Goal: Navigation & Orientation: Understand site structure

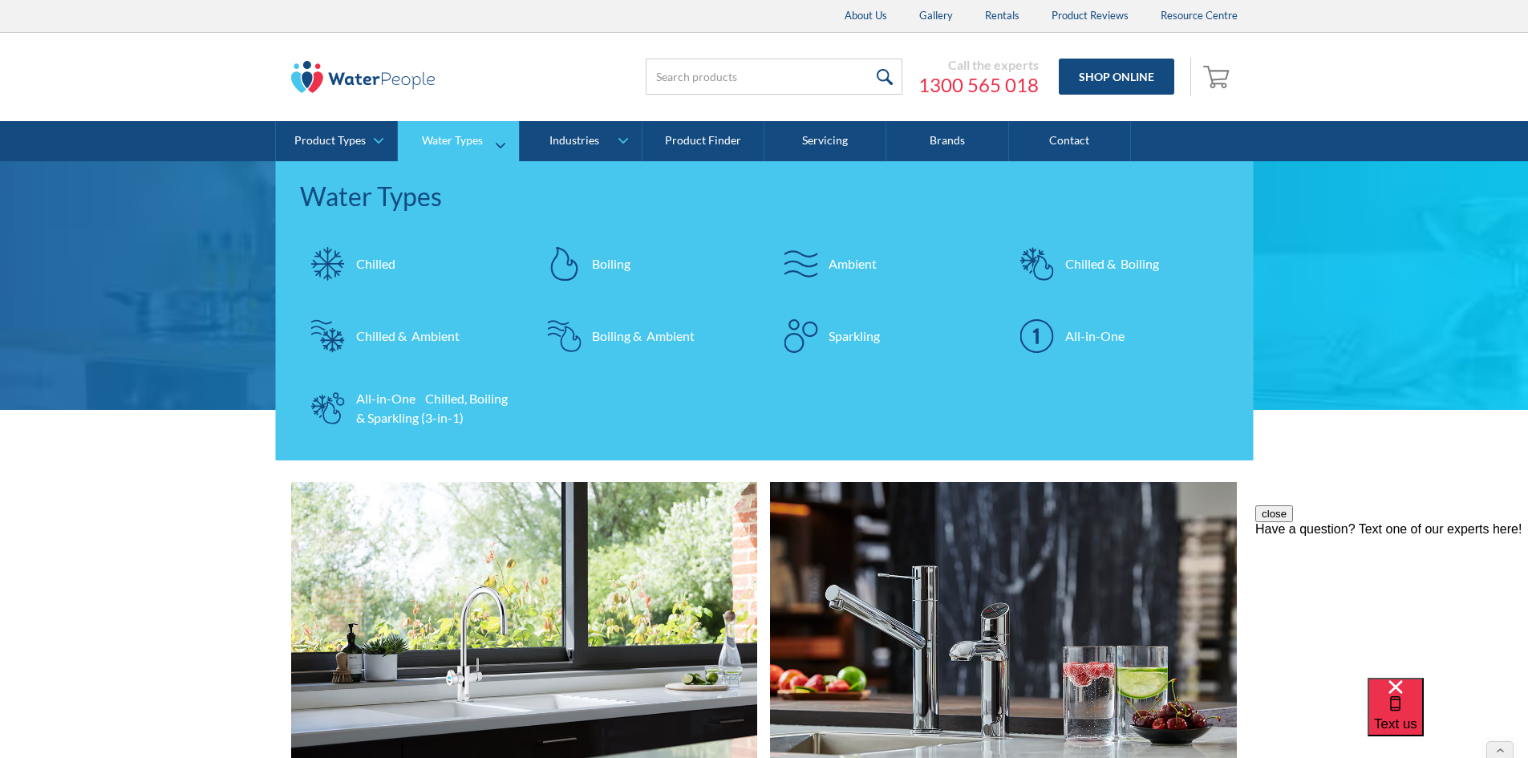
click at [374, 259] on div "Chilled" at bounding box center [375, 263] width 39 height 19
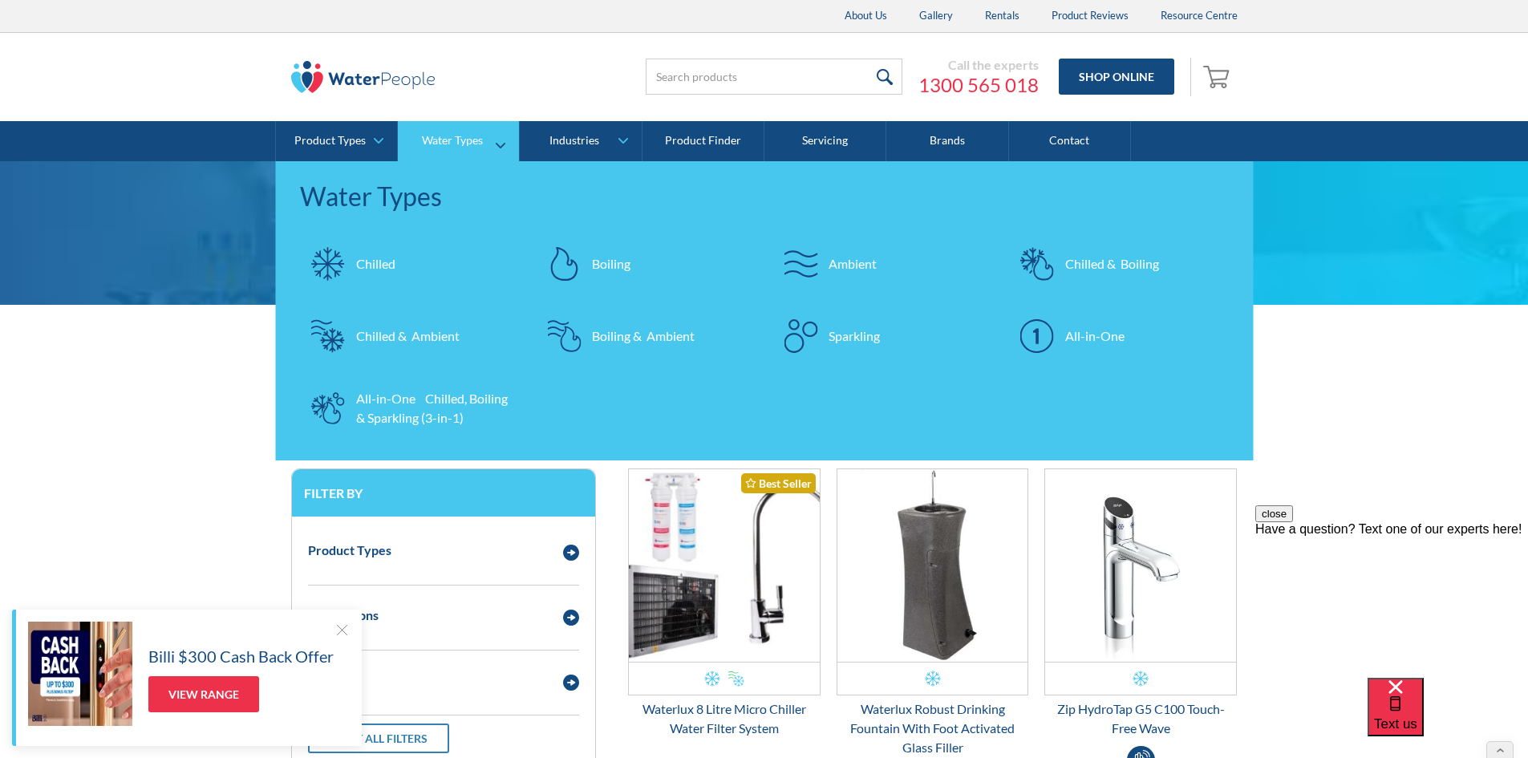
click at [1094, 334] on div "All-in-One" at bounding box center [1094, 336] width 59 height 19
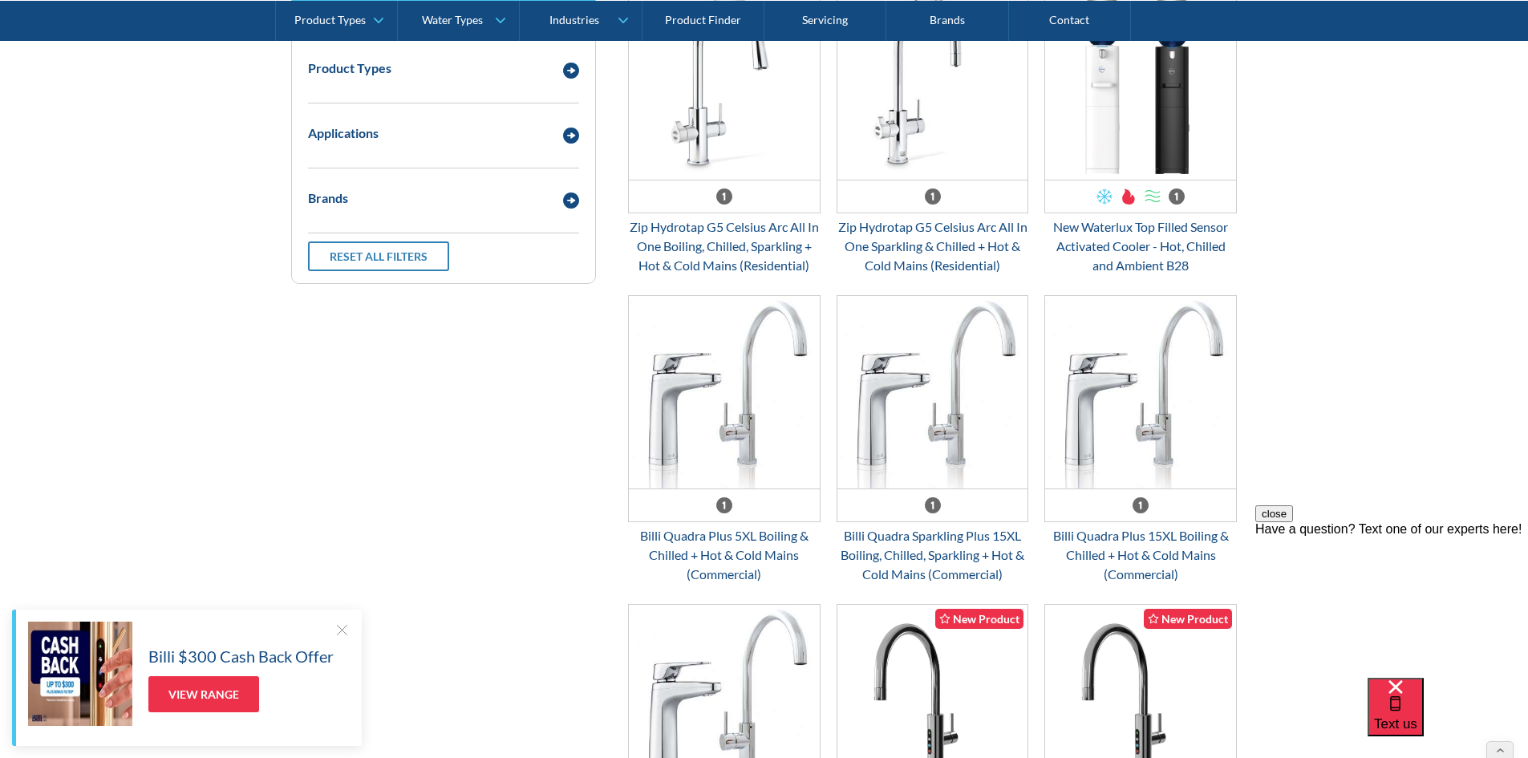
scroll to position [481, 0]
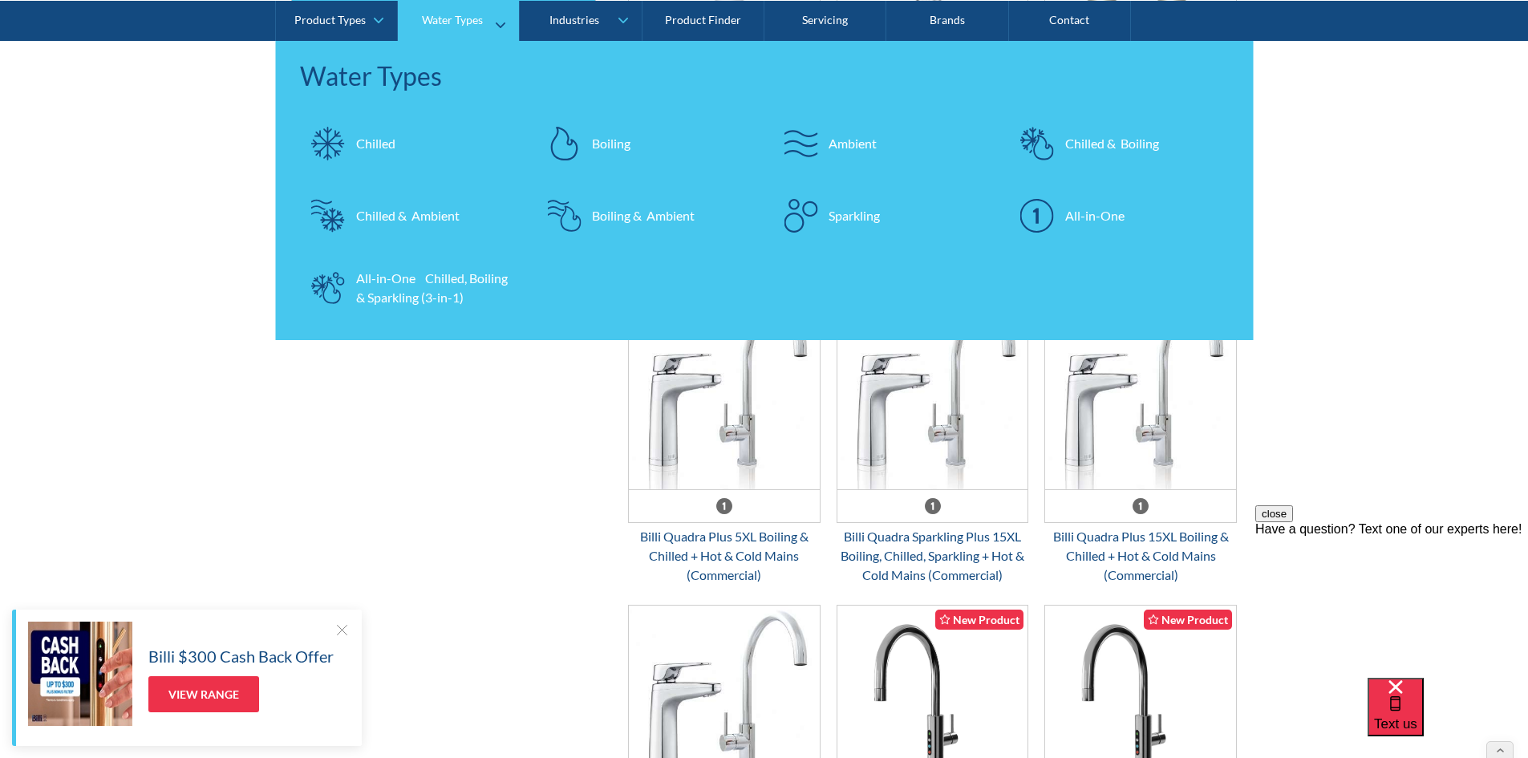
click at [380, 148] on div "Chilled" at bounding box center [375, 142] width 39 height 19
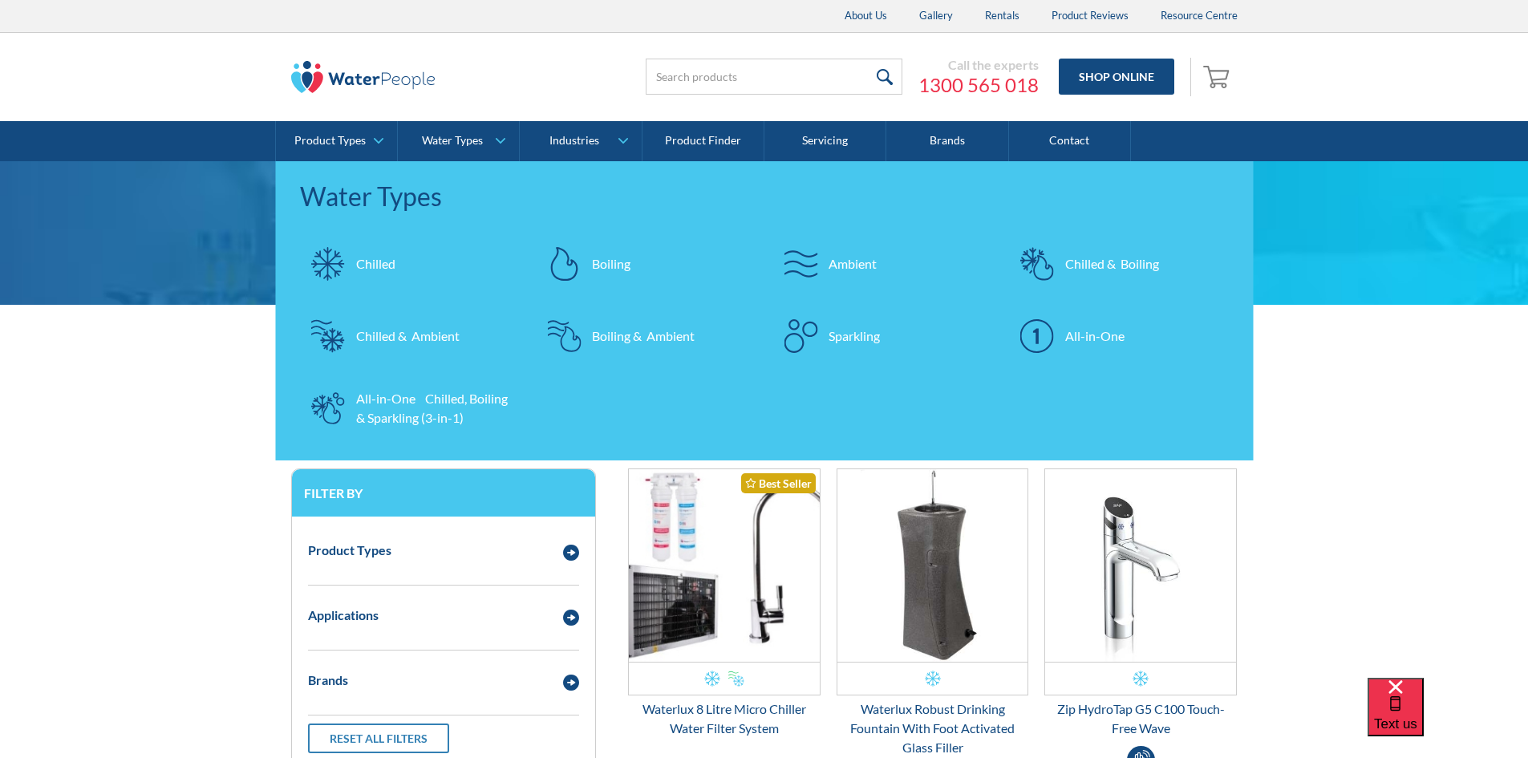
click at [582, 255] on div at bounding box center [564, 264] width 56 height 56
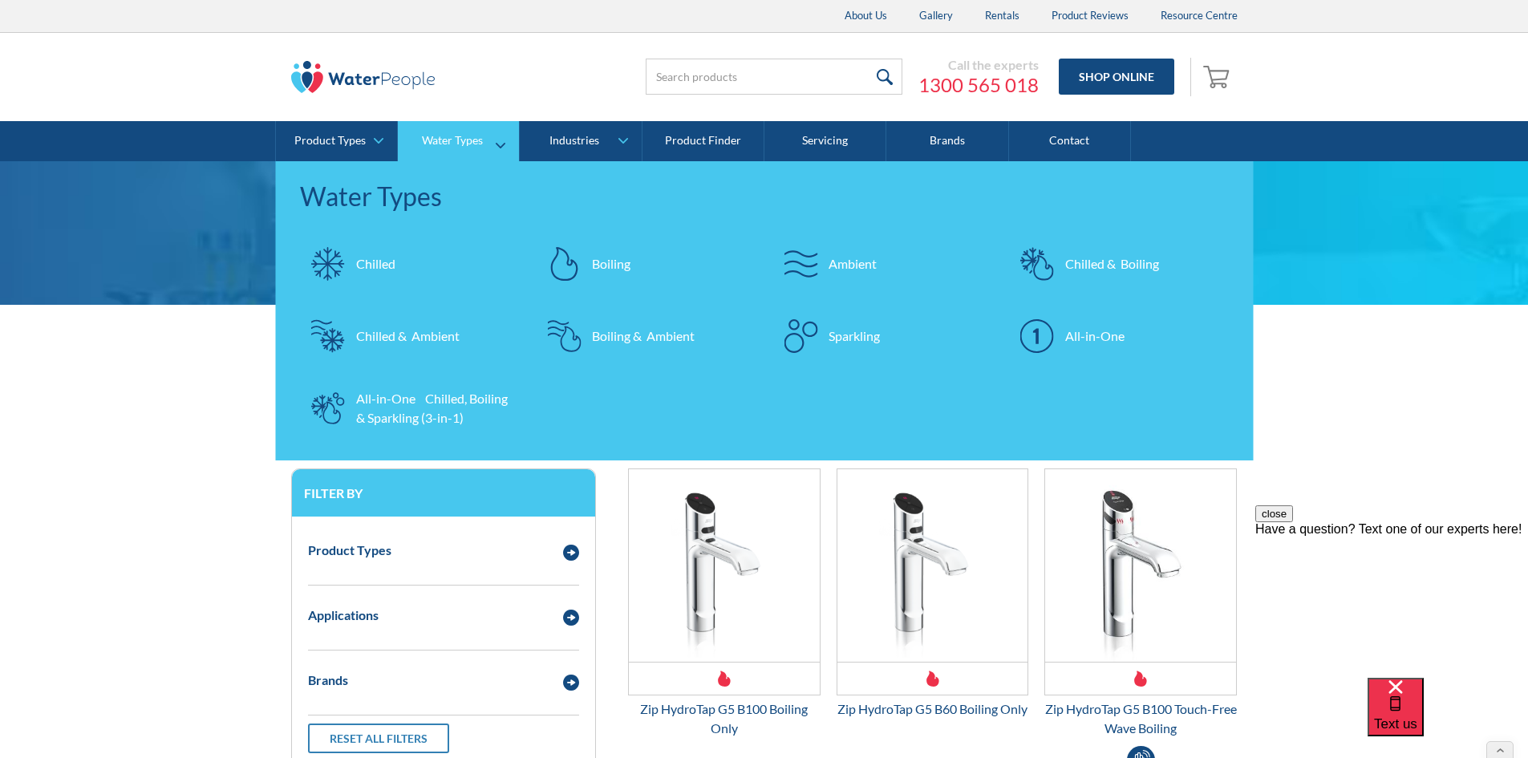
click at [835, 271] on div "Ambient" at bounding box center [853, 263] width 48 height 19
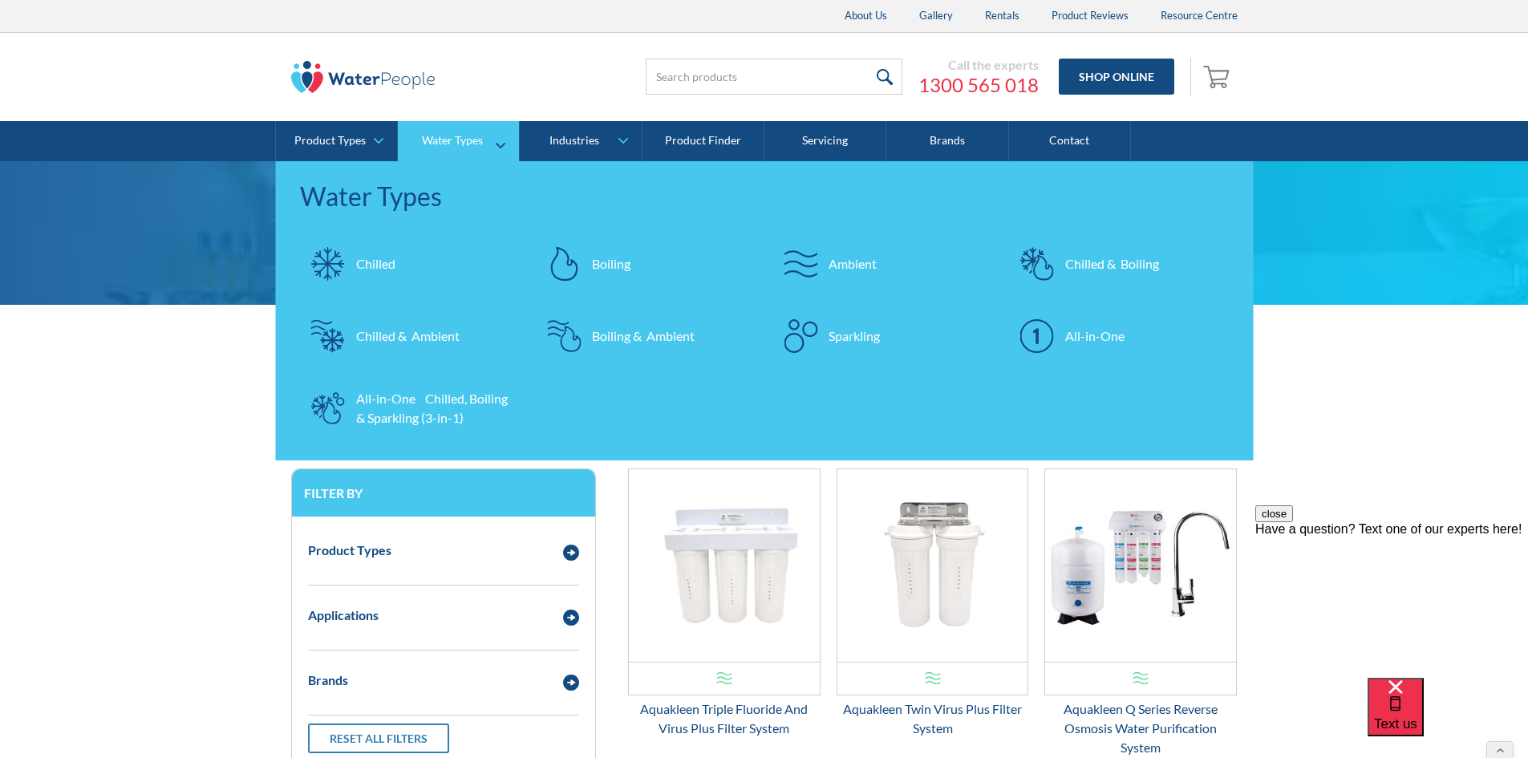
click at [1057, 259] on div at bounding box center [1037, 264] width 56 height 56
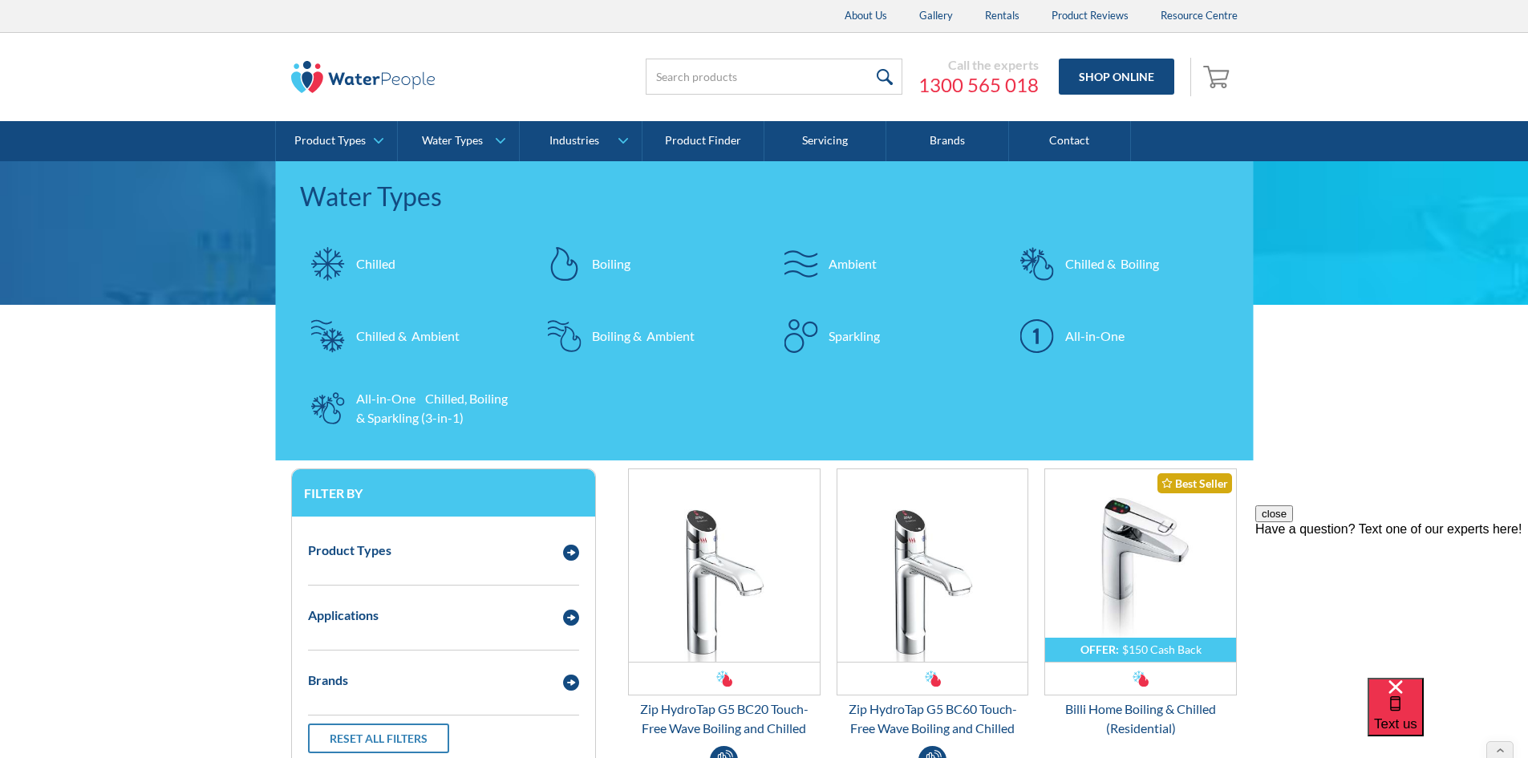
drag, startPoint x: 391, startPoint y: 327, endPoint x: 397, endPoint y: 23, distance: 304.1
click at [391, 327] on div "Chilled & Ambient" at bounding box center [407, 336] width 103 height 19
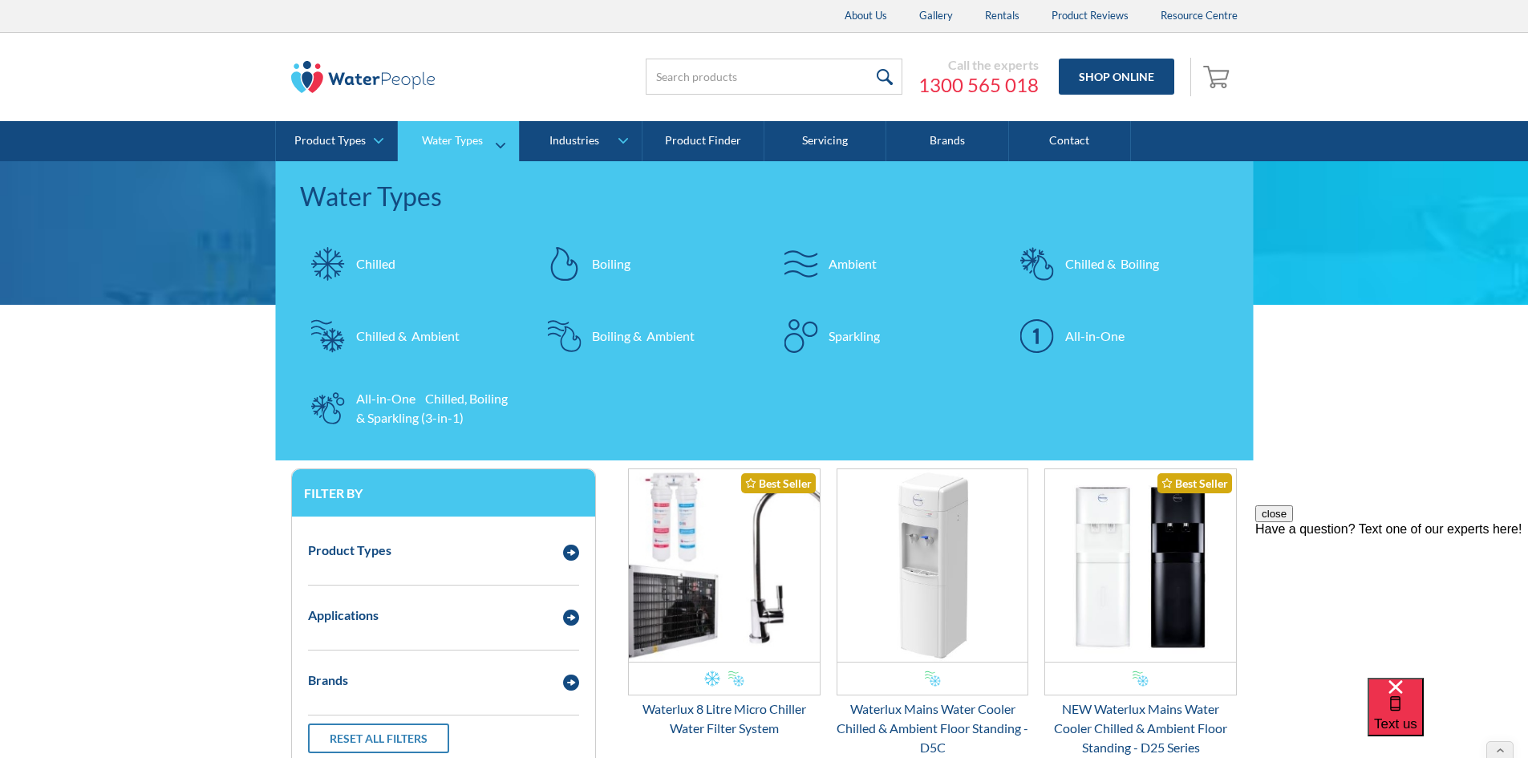
click at [692, 333] on div "Boiling & Ambient" at bounding box center [643, 336] width 103 height 19
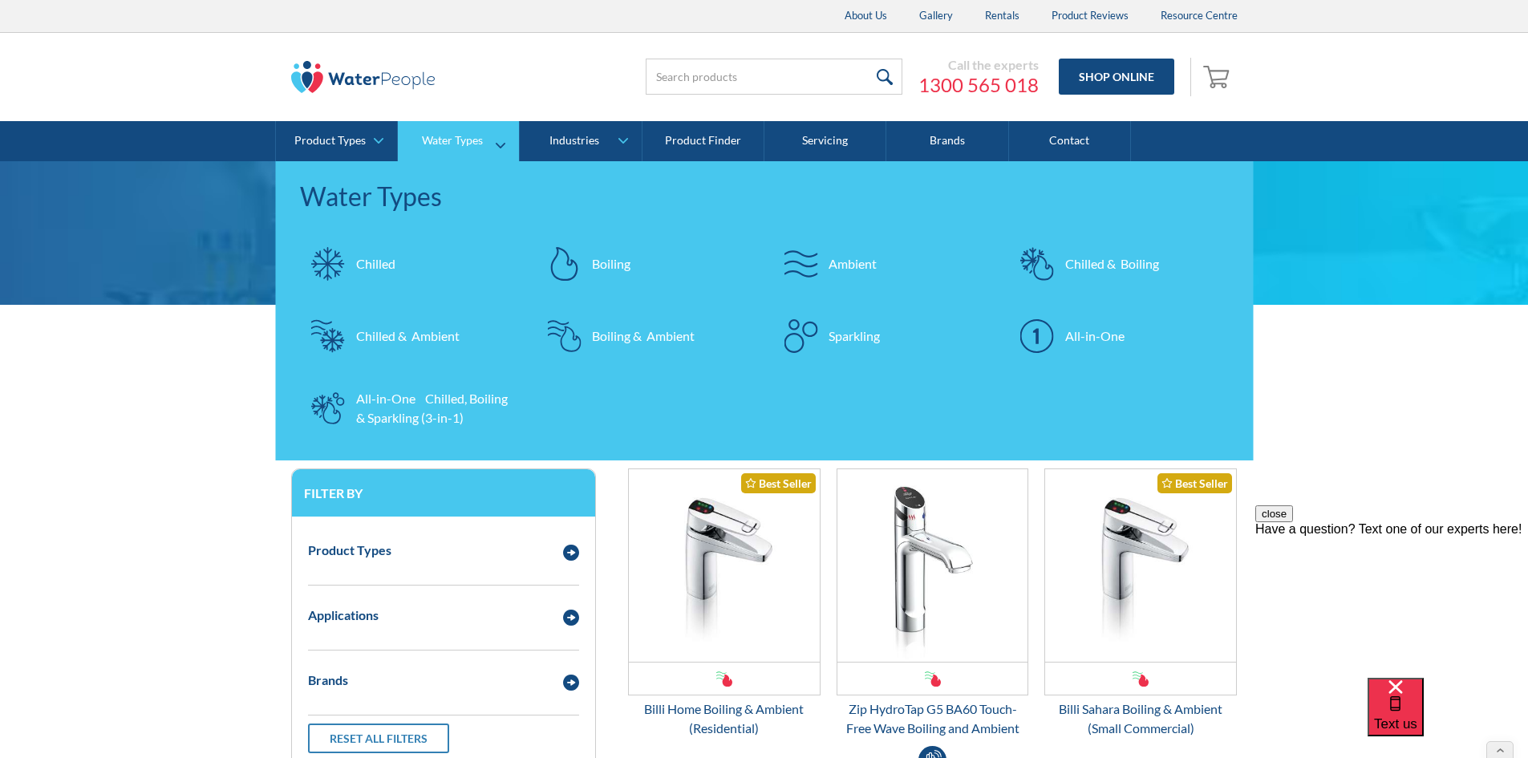
drag, startPoint x: 826, startPoint y: 327, endPoint x: 658, endPoint y: 234, distance: 191.8
click at [826, 327] on div at bounding box center [801, 336] width 56 height 56
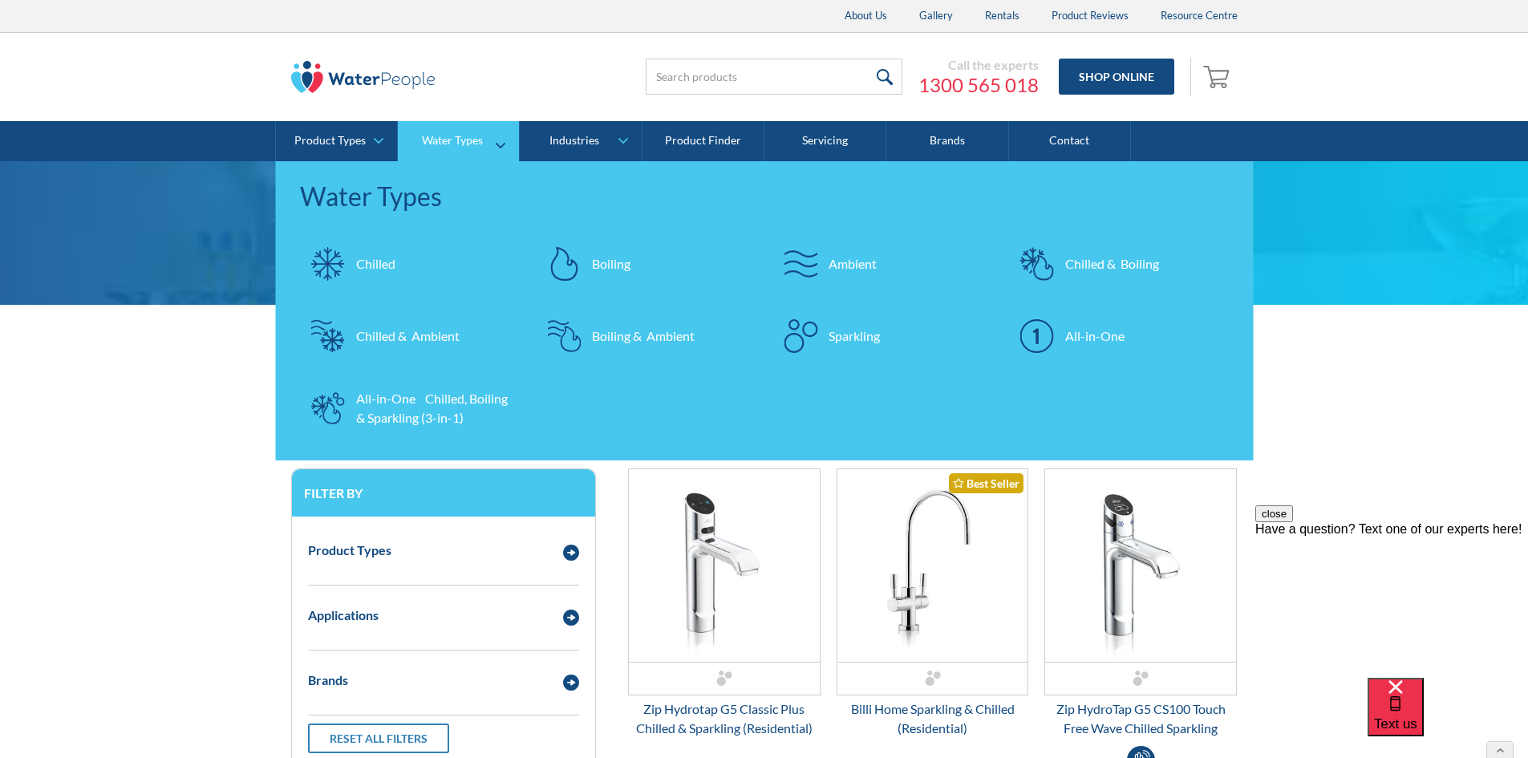
click at [1062, 319] on div at bounding box center [1037, 336] width 56 height 56
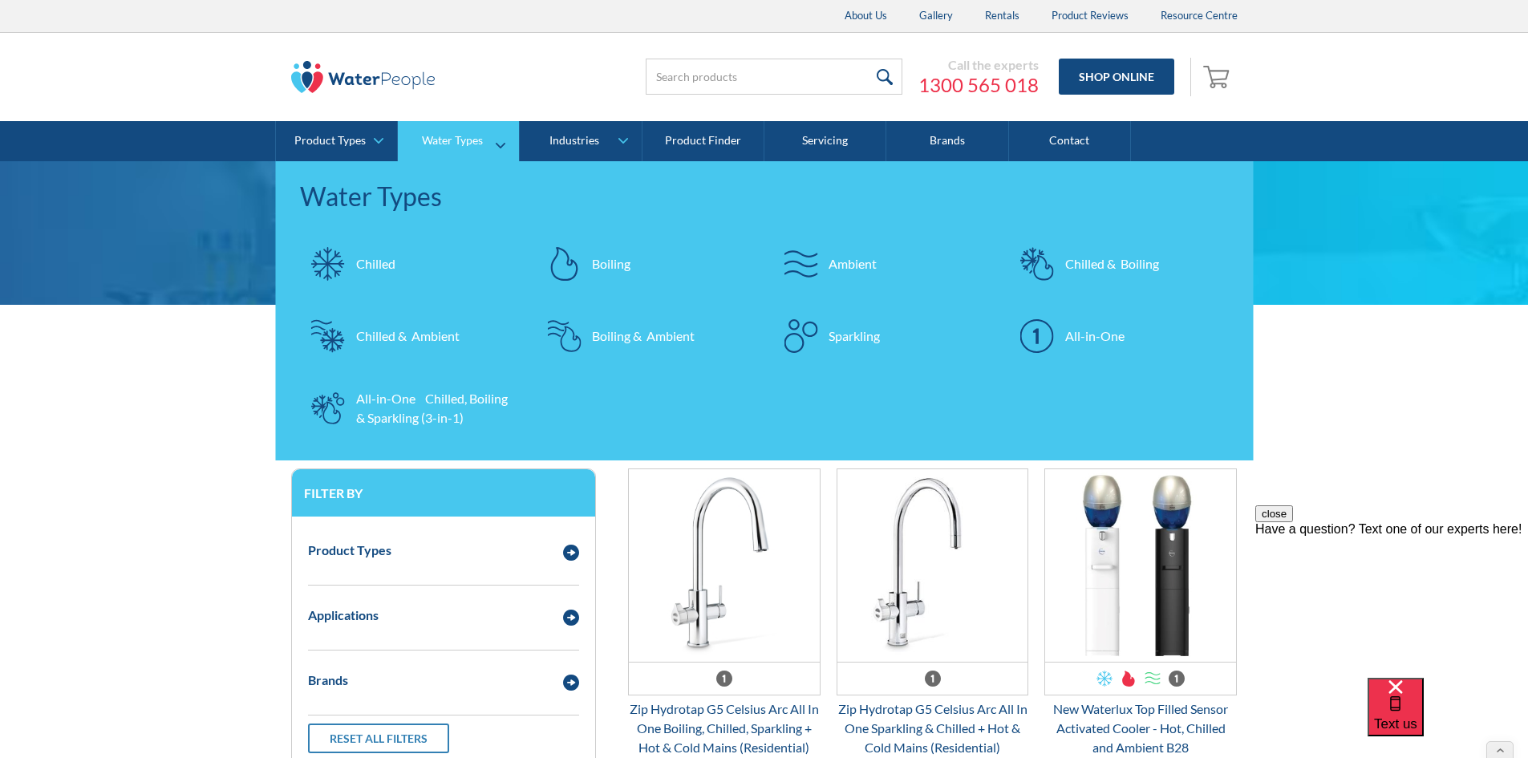
click at [404, 408] on div "All-in-One Chilled, Boiling & Sparkling (3-in-1)" at bounding box center [434, 408] width 156 height 39
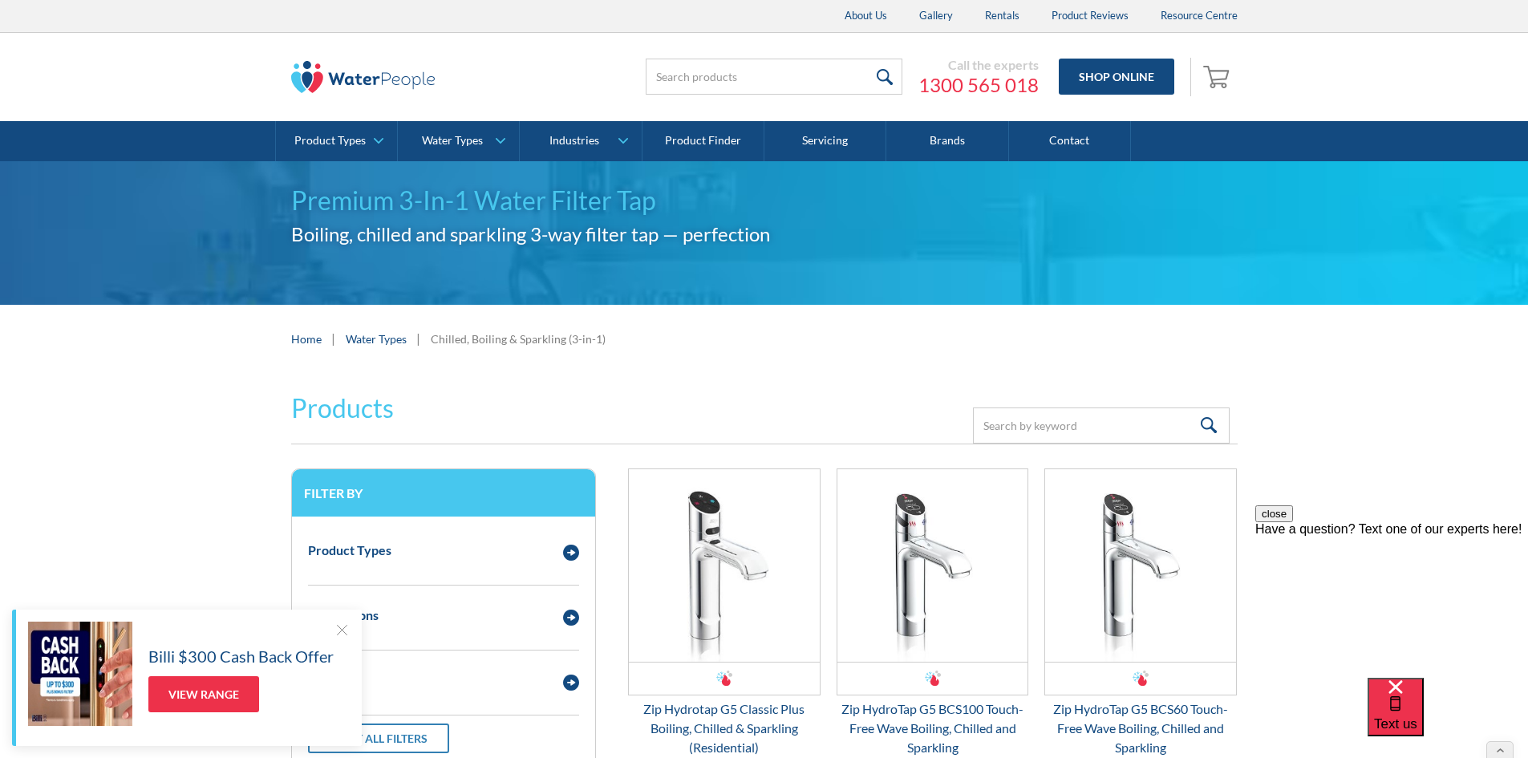
click at [282, 90] on div "Call the experts 1300 565 018 Shop Online 0 Your Cart Subtotal Pay with browser…" at bounding box center [764, 77] width 1496 height 88
click at [314, 87] on img at bounding box center [363, 77] width 144 height 32
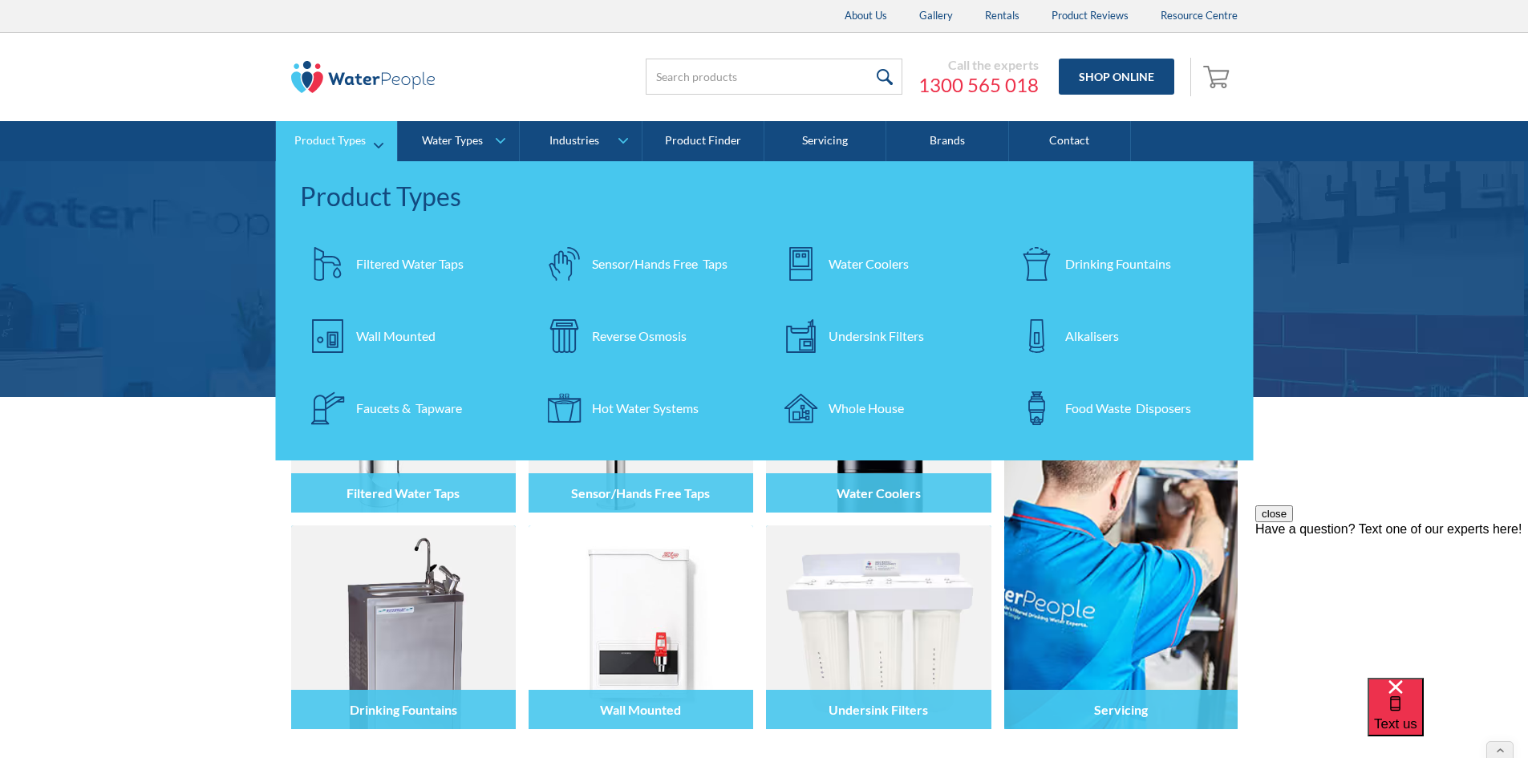
click at [424, 266] on div "Filtered Water Taps" at bounding box center [410, 263] width 108 height 19
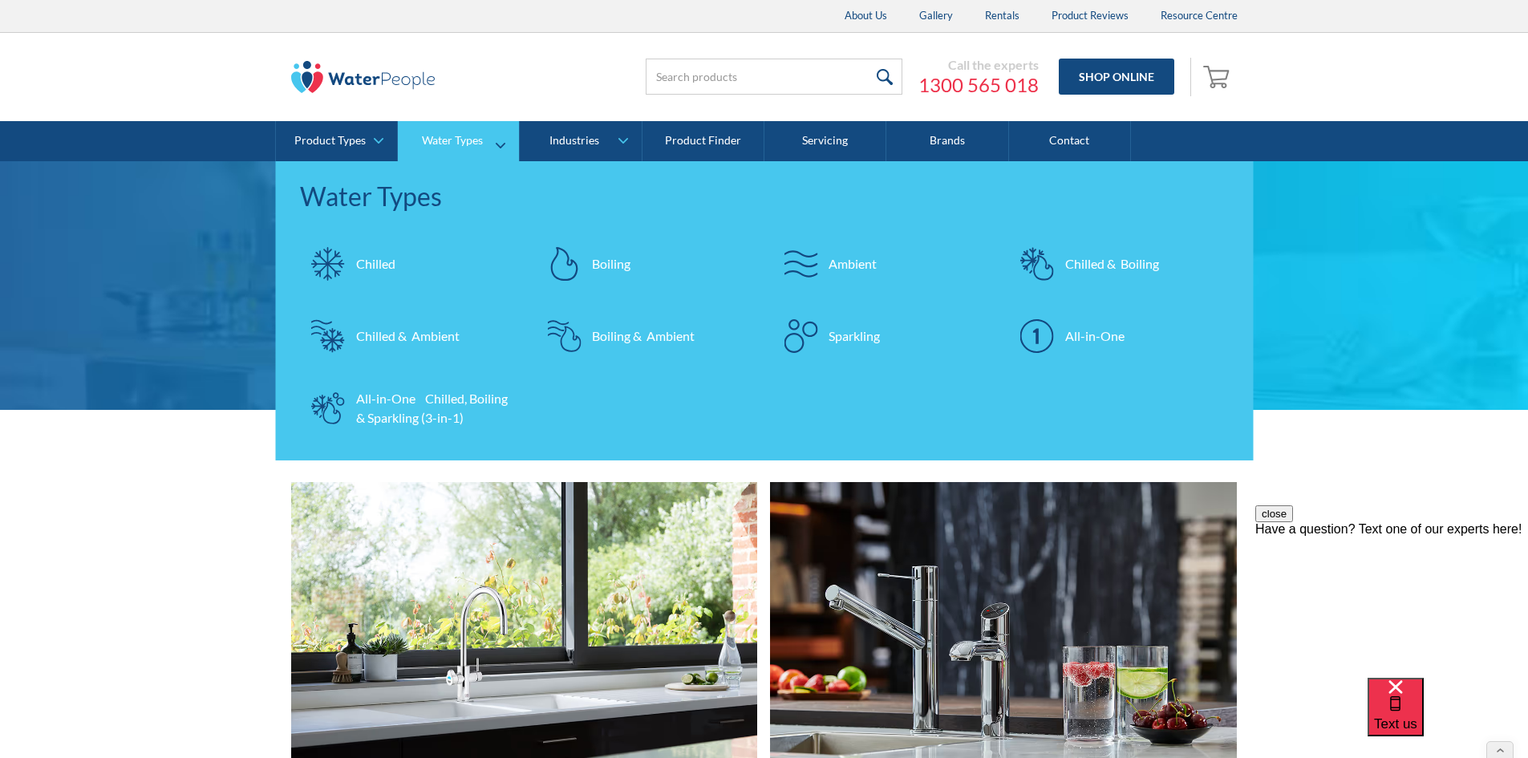
click at [379, 262] on div "Chilled" at bounding box center [375, 263] width 39 height 19
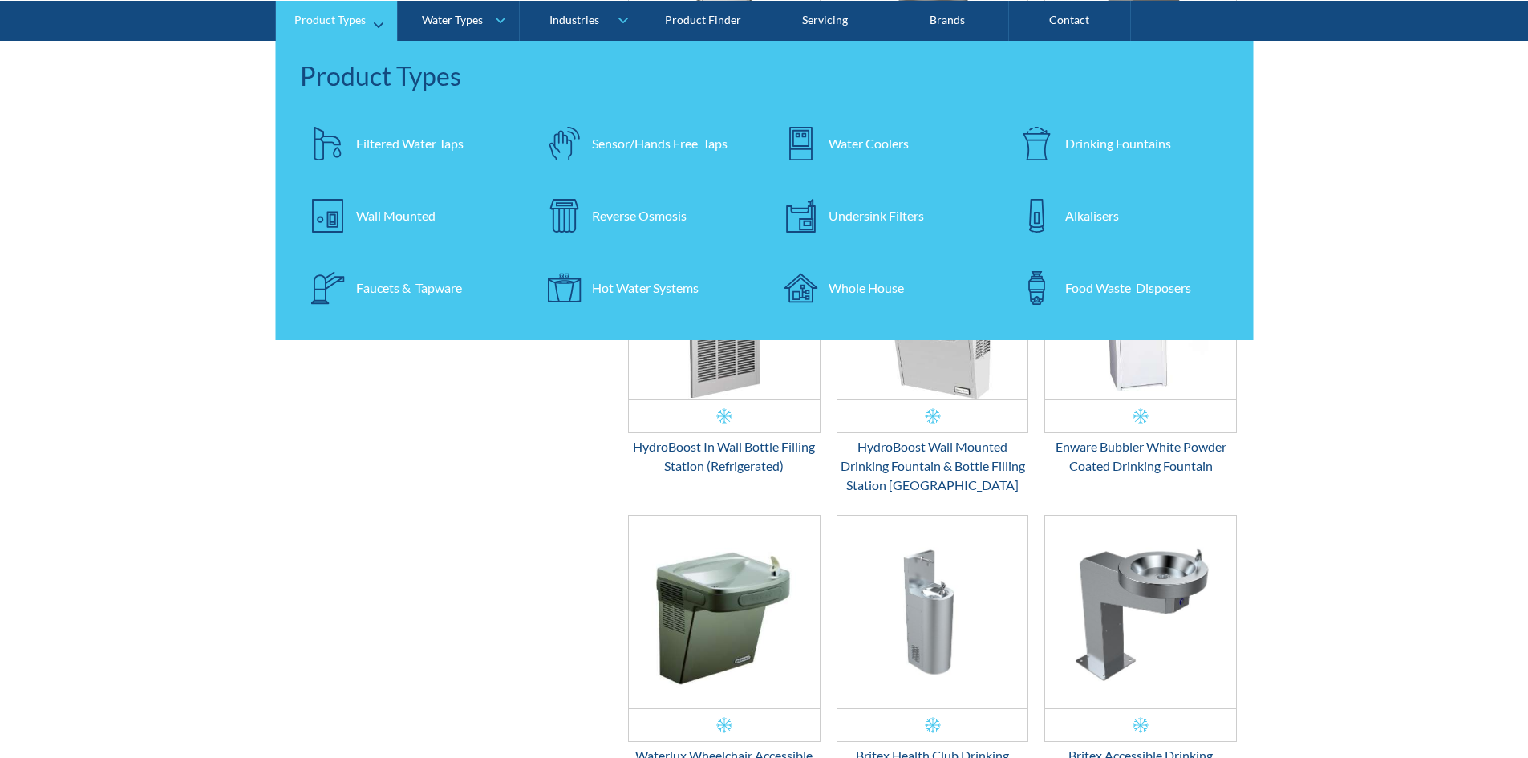
click at [306, 21] on div "Product Types" at bounding box center [329, 20] width 71 height 14
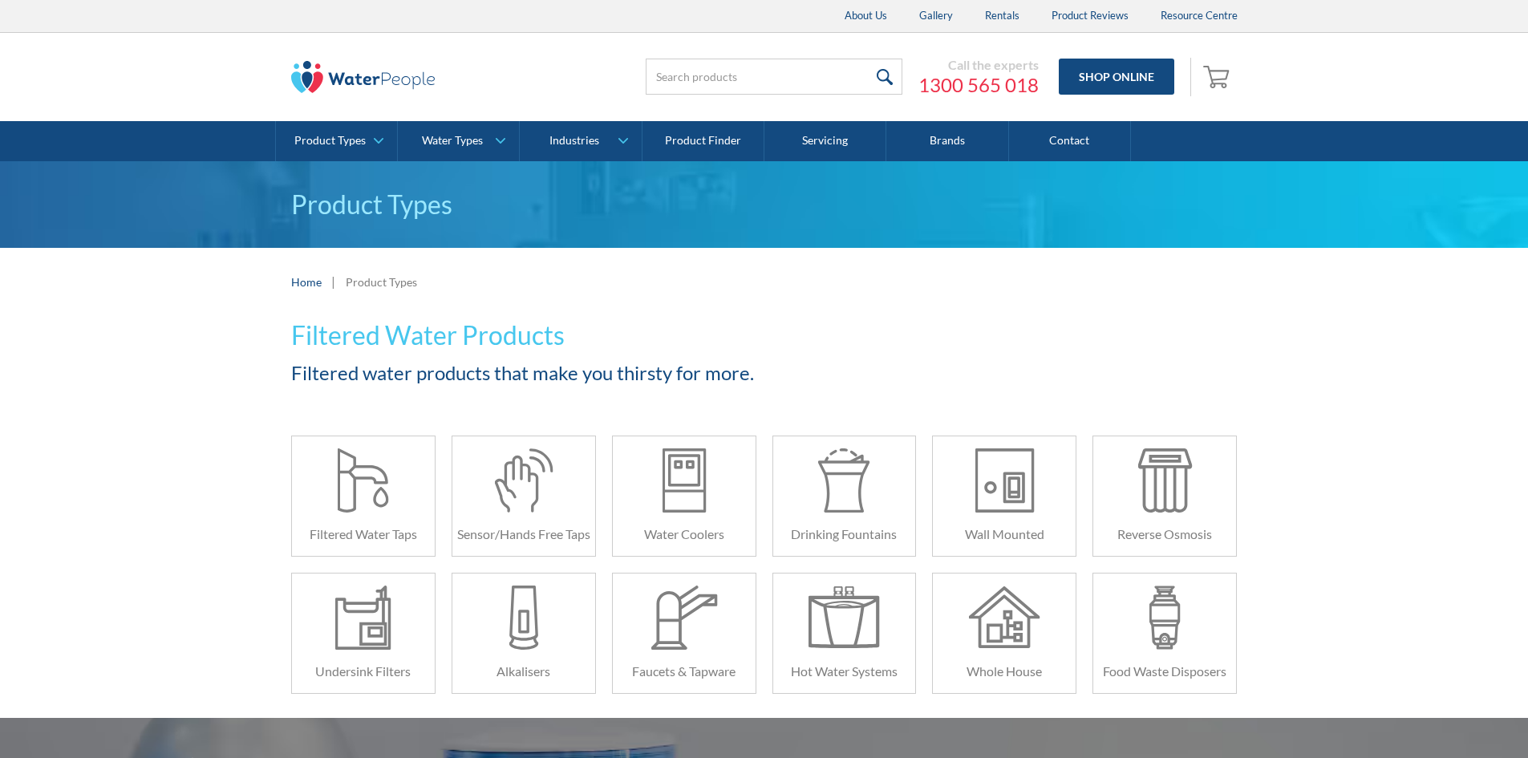
click at [312, 71] on img at bounding box center [363, 77] width 144 height 32
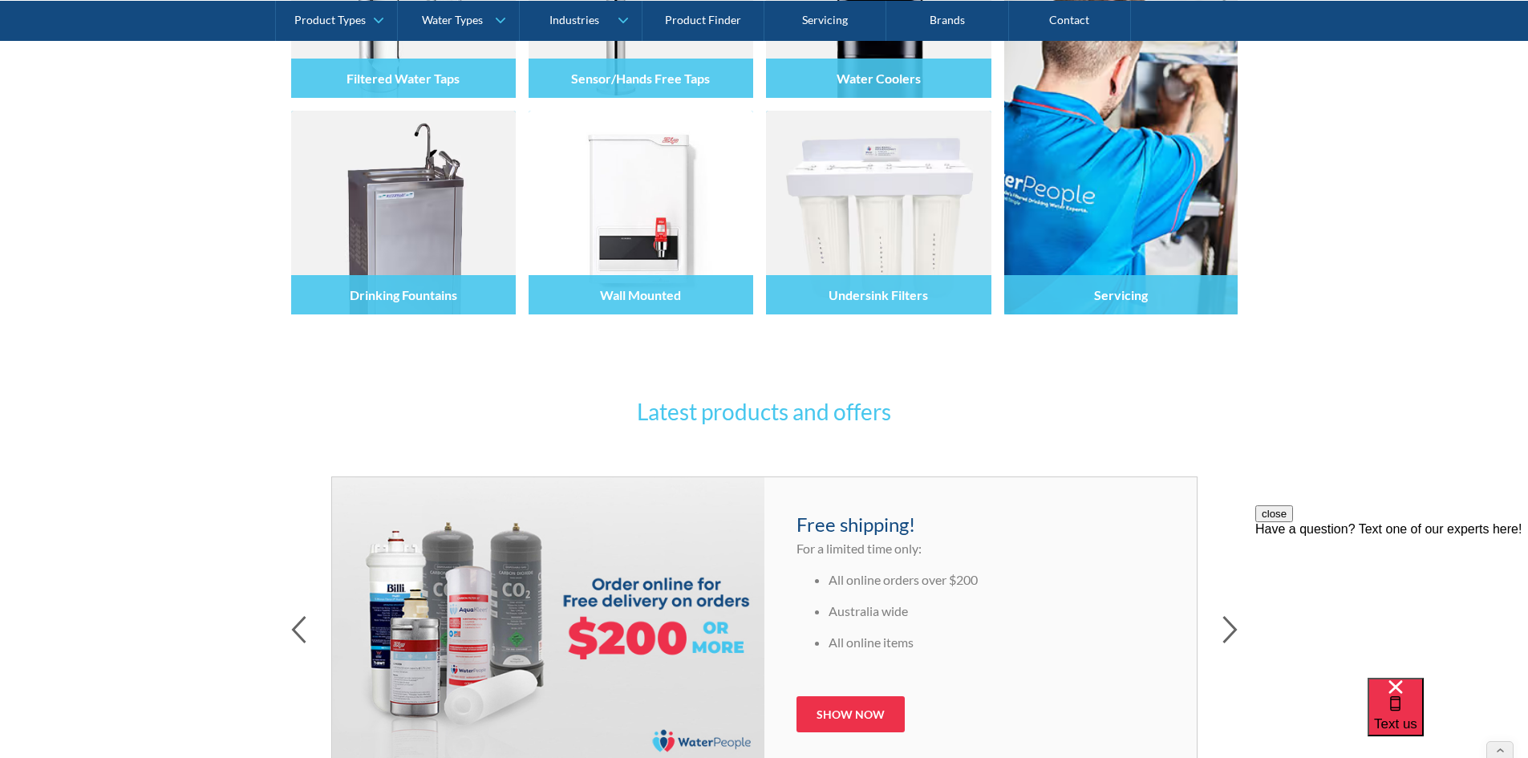
scroll to position [370, 0]
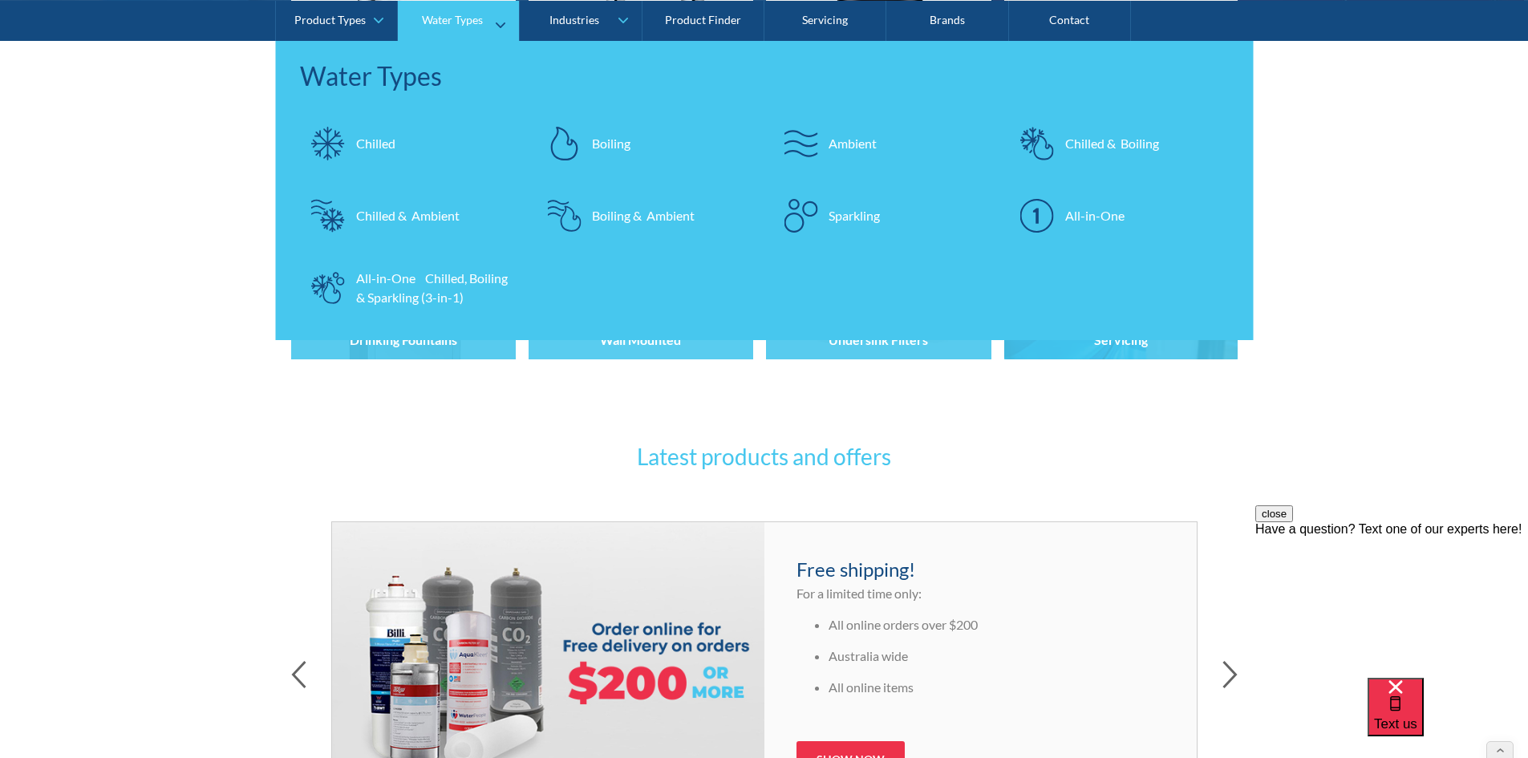
click at [382, 141] on div "Chilled" at bounding box center [375, 142] width 39 height 19
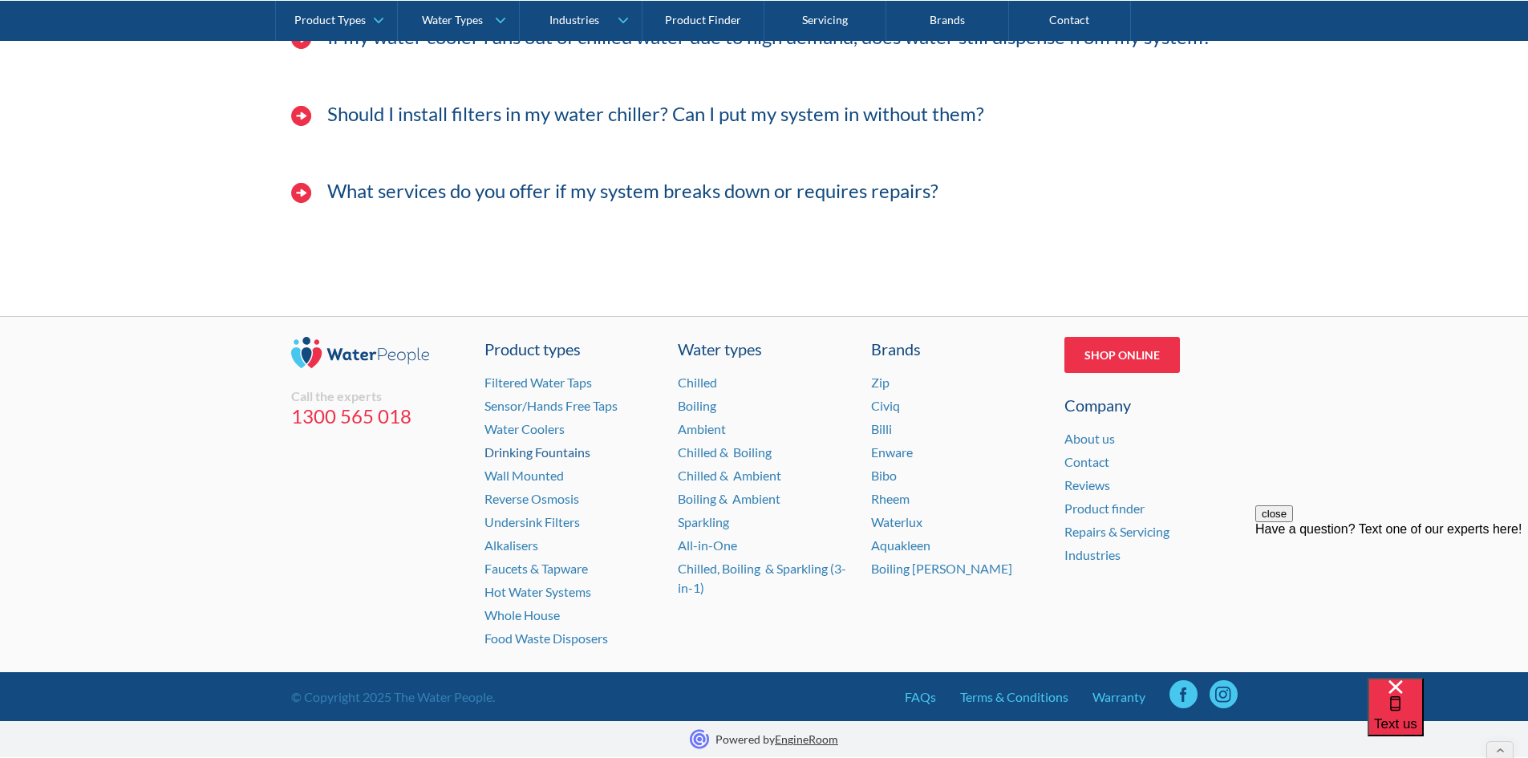
click at [536, 458] on link "Drinking Fountains" at bounding box center [538, 451] width 106 height 15
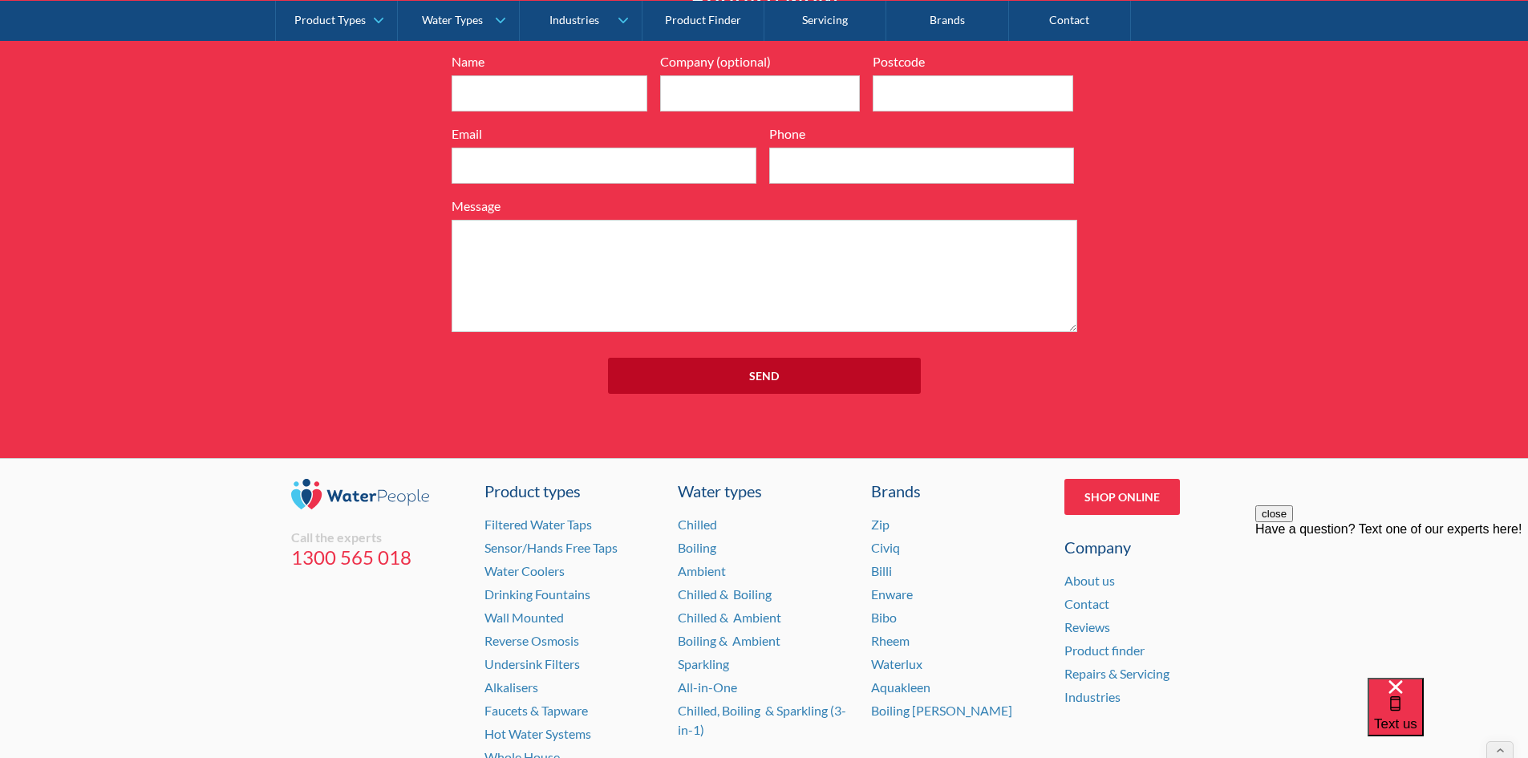
scroll to position [5783, 0]
